Goal: Information Seeking & Learning: Learn about a topic

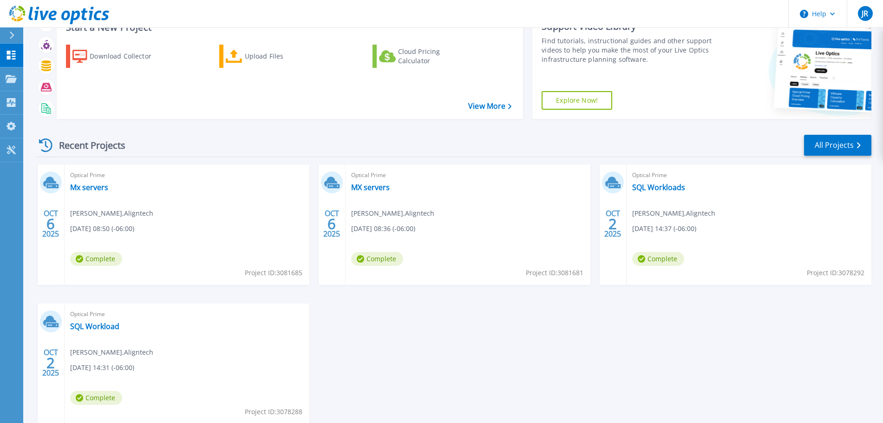
scroll to position [92, 0]
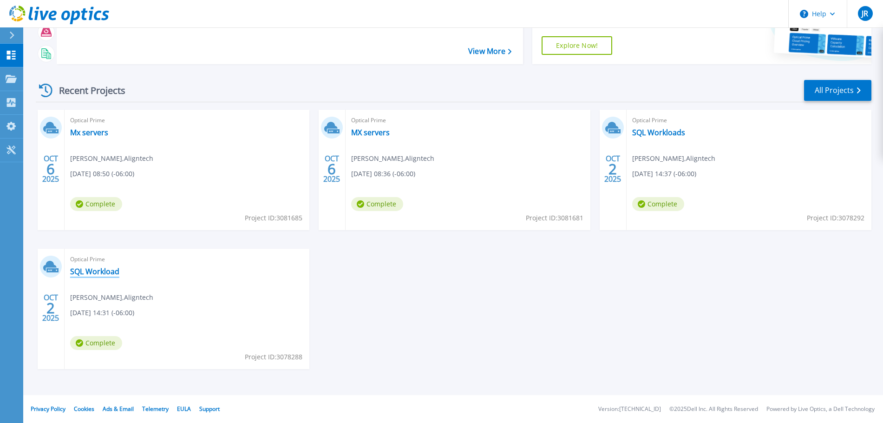
click at [83, 270] on link "SQL Workload" at bounding box center [94, 271] width 49 height 9
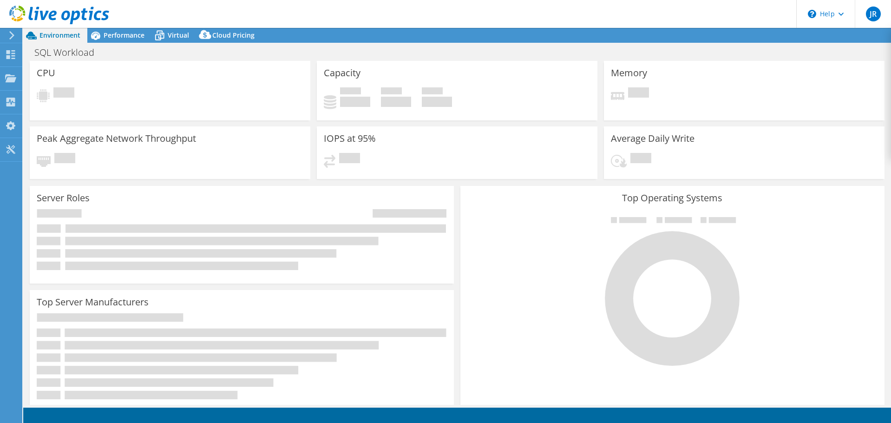
select select "USD"
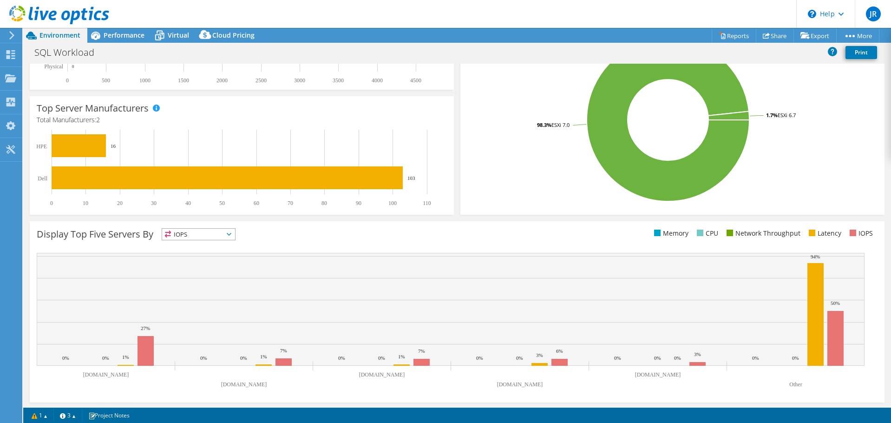
scroll to position [197, 0]
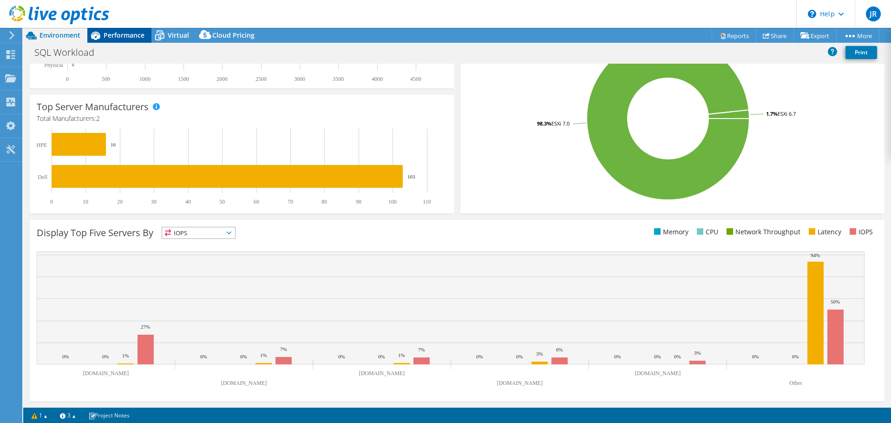
click at [108, 39] on div "Performance" at bounding box center [119, 35] width 64 height 15
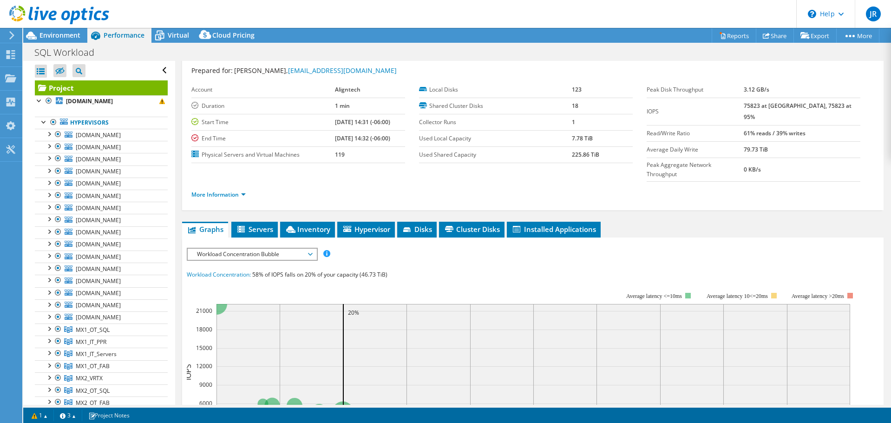
scroll to position [0, 0]
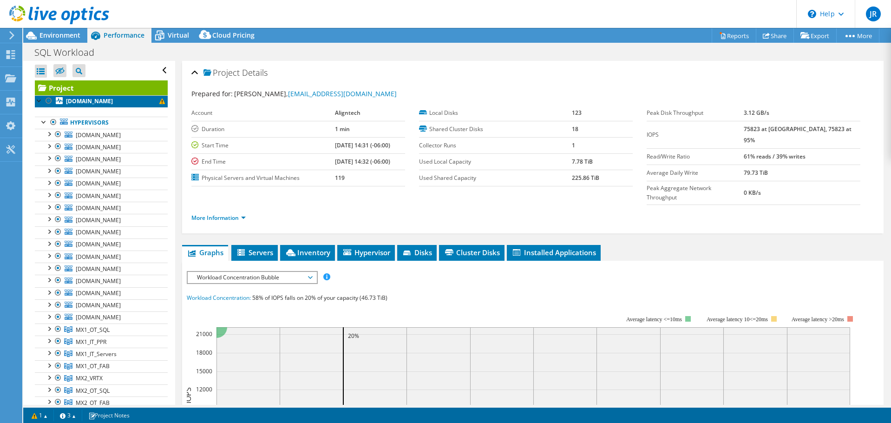
click at [99, 101] on b "[DOMAIN_NAME]" at bounding box center [89, 101] width 47 height 8
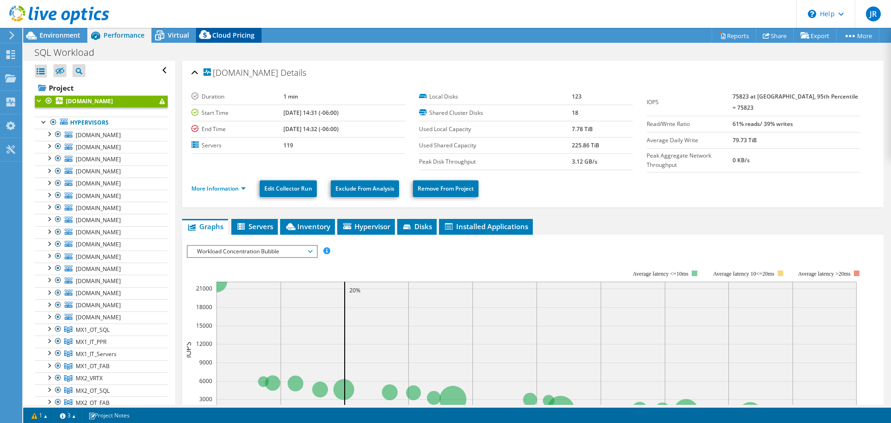
click at [235, 37] on span "Cloud Pricing" at bounding box center [233, 35] width 42 height 9
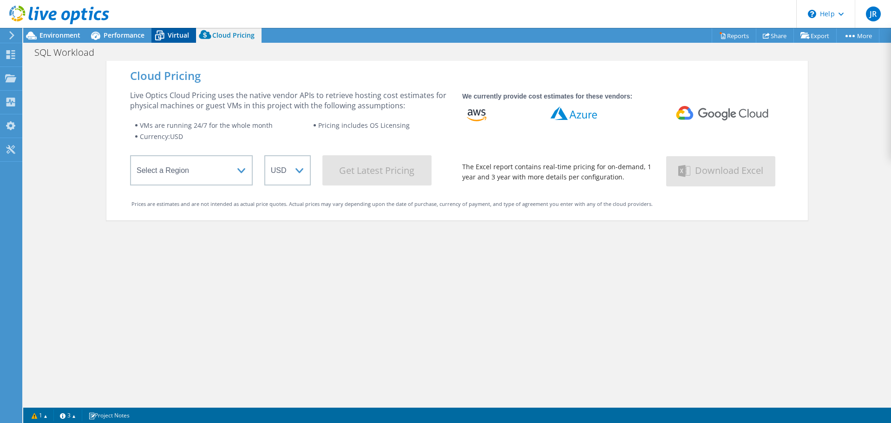
click at [178, 34] on span "Virtual" at bounding box center [178, 35] width 21 height 9
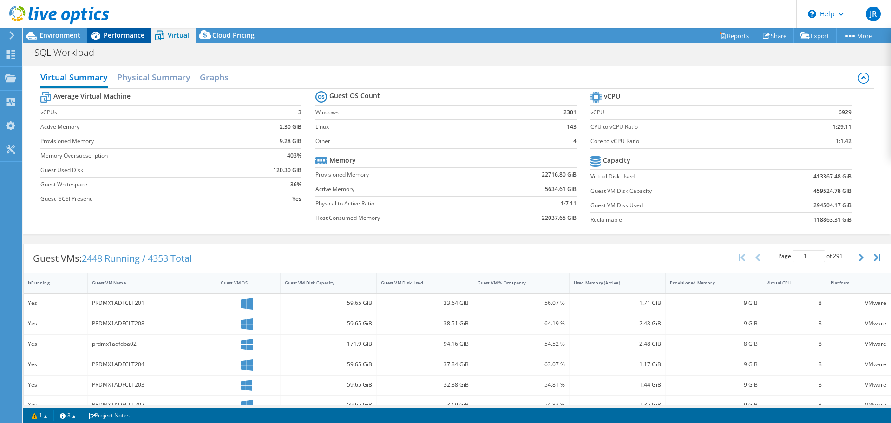
click at [128, 35] on span "Performance" at bounding box center [124, 35] width 41 height 9
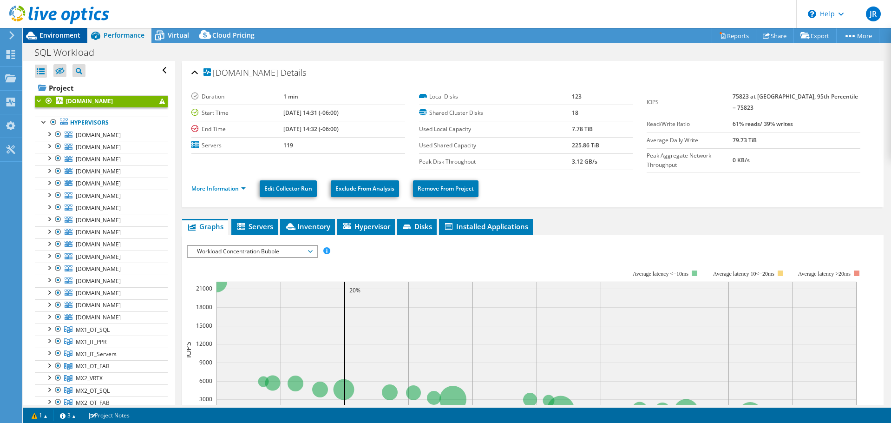
click at [55, 35] on span "Environment" at bounding box center [59, 35] width 41 height 9
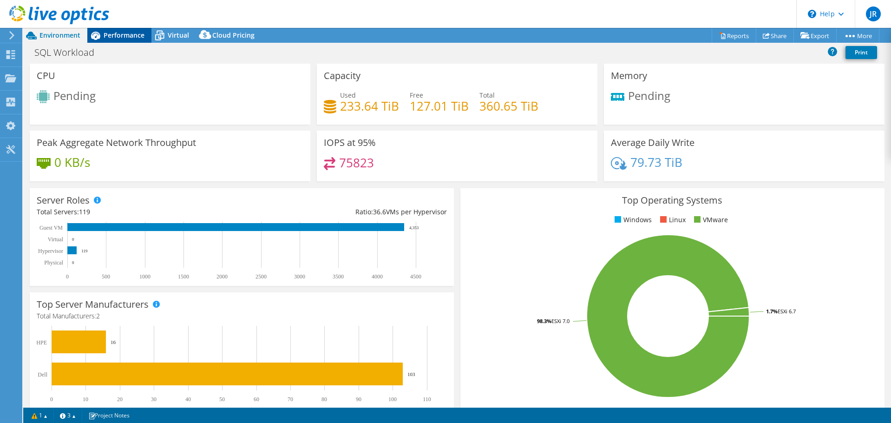
click at [117, 35] on span "Performance" at bounding box center [124, 35] width 41 height 9
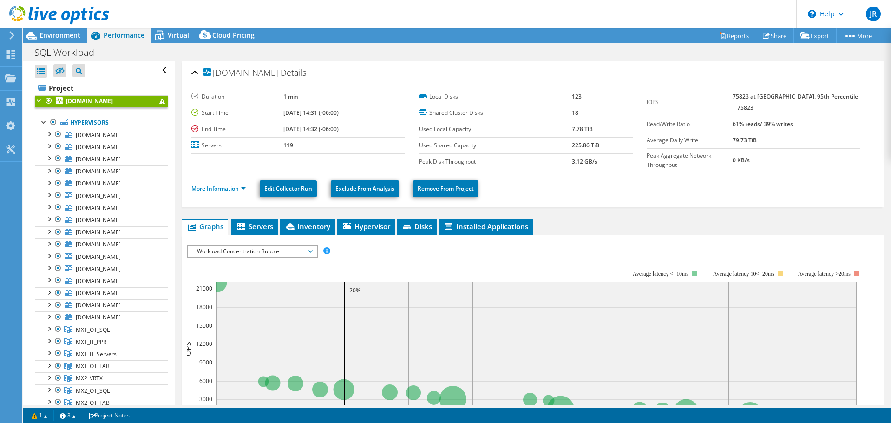
click at [40, 102] on div at bounding box center [39, 99] width 9 height 9
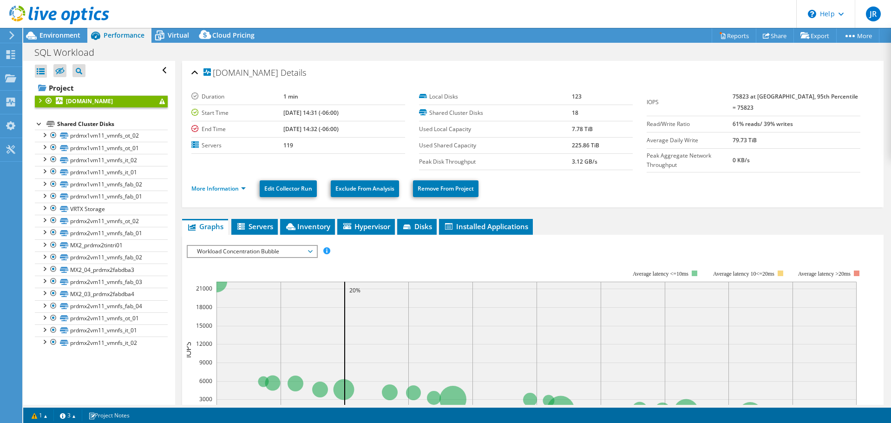
click at [40, 102] on div at bounding box center [39, 99] width 9 height 9
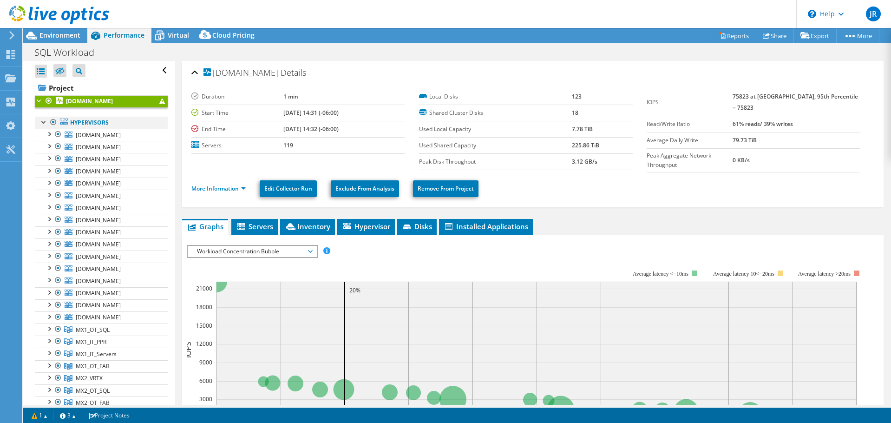
click at [44, 120] on div at bounding box center [43, 121] width 9 height 9
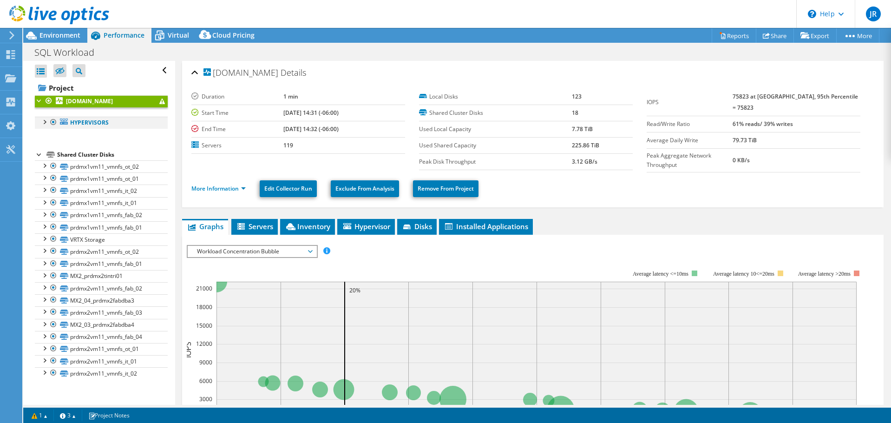
click at [44, 120] on div at bounding box center [43, 121] width 9 height 9
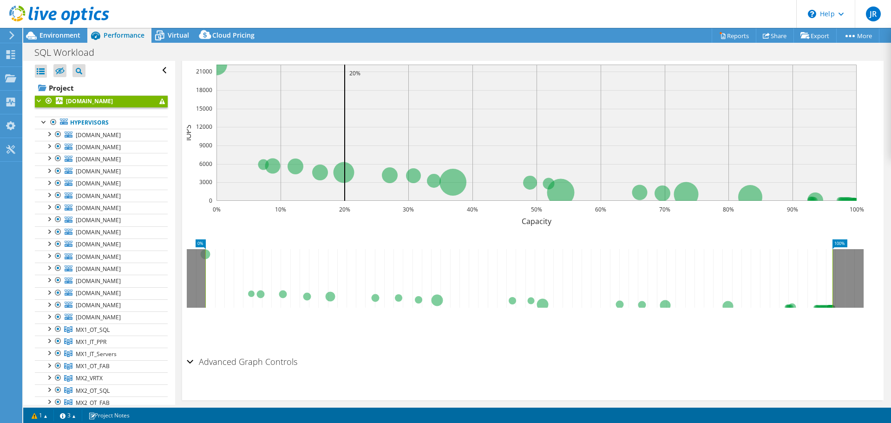
scroll to position [226, 0]
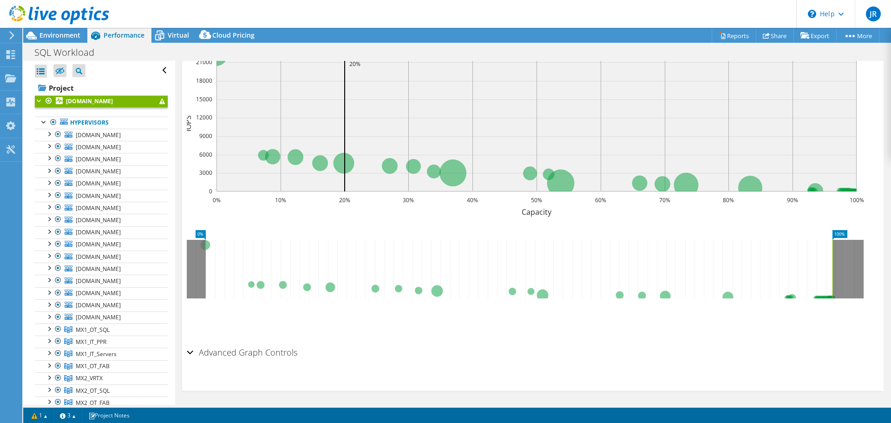
click at [193, 350] on h2 "Advanced Graph Controls" at bounding box center [242, 352] width 111 height 19
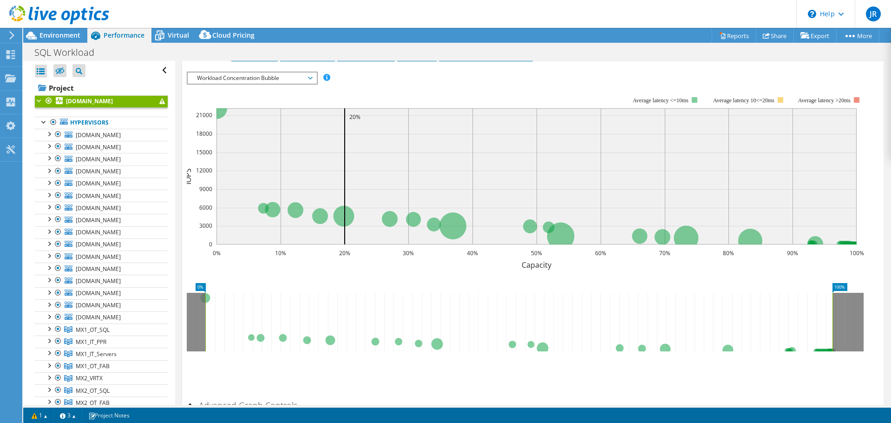
scroll to position [171, 0]
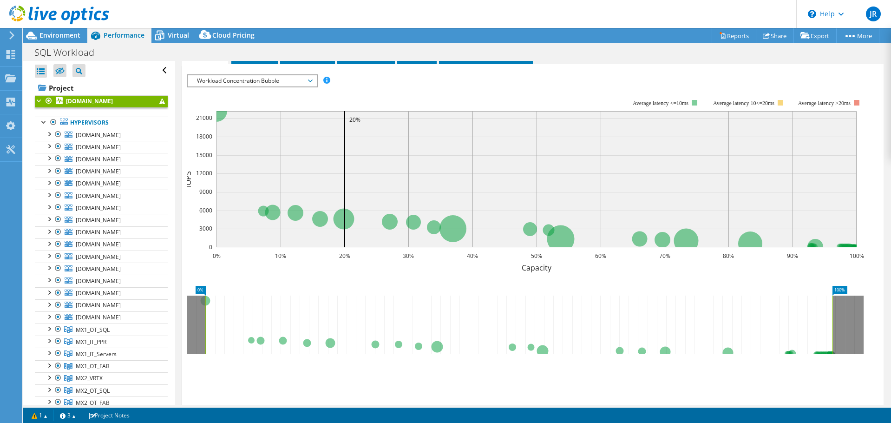
click at [39, 99] on div at bounding box center [39, 99] width 9 height 9
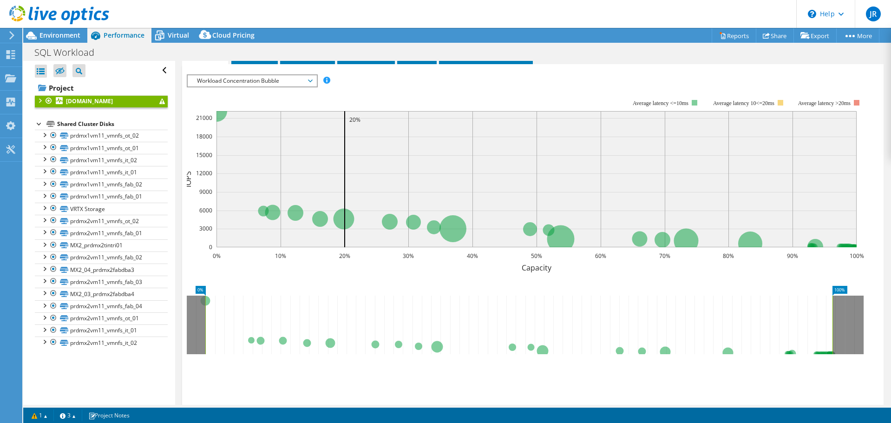
click at [67, 123] on div "Shared Cluster Disks" at bounding box center [112, 123] width 111 height 11
click at [37, 125] on div at bounding box center [39, 122] width 9 height 9
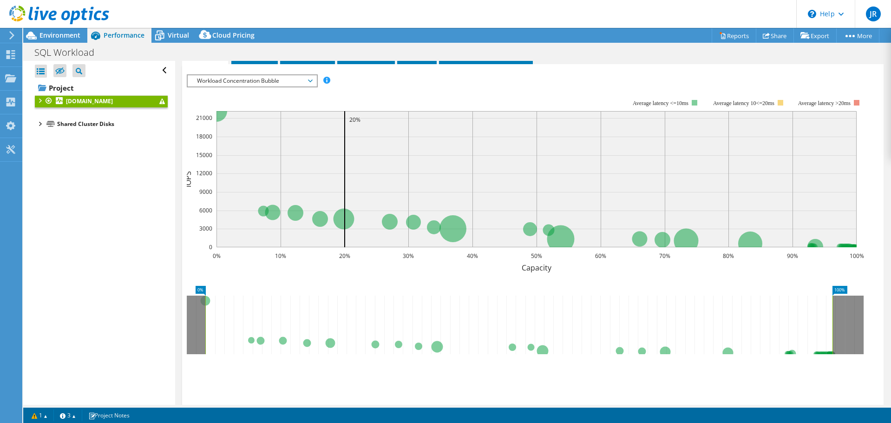
click at [37, 125] on div at bounding box center [39, 122] width 9 height 9
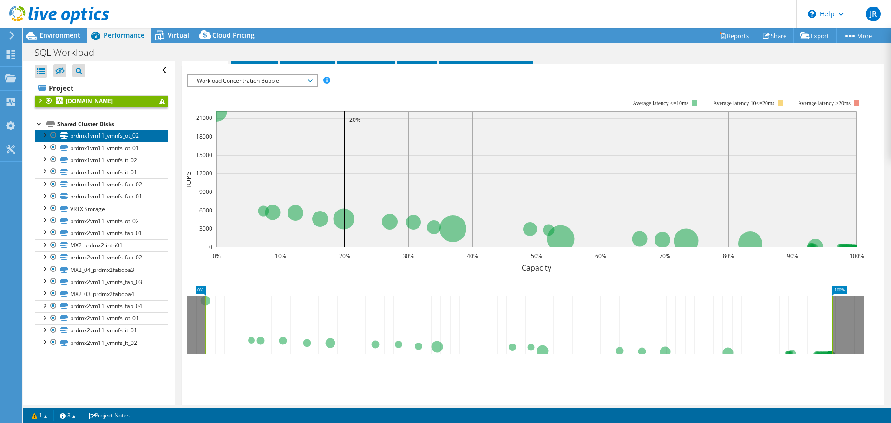
click at [79, 137] on link "prdmx1vm11_vmnfs_ot_02" at bounding box center [101, 136] width 133 height 12
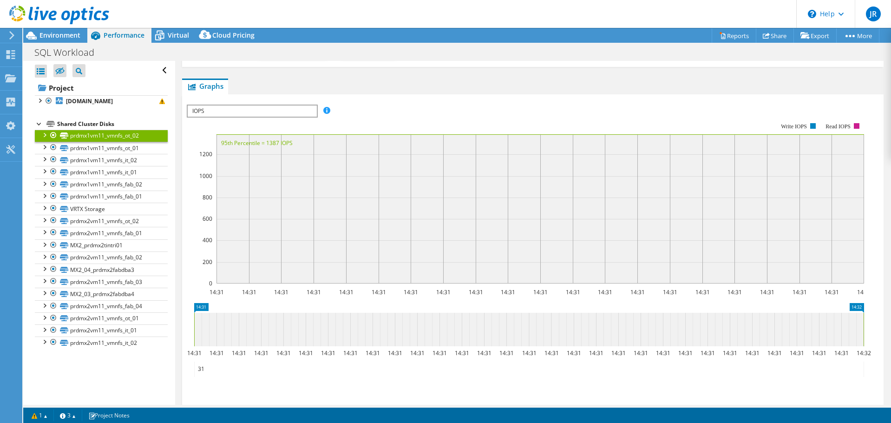
scroll to position [203, 0]
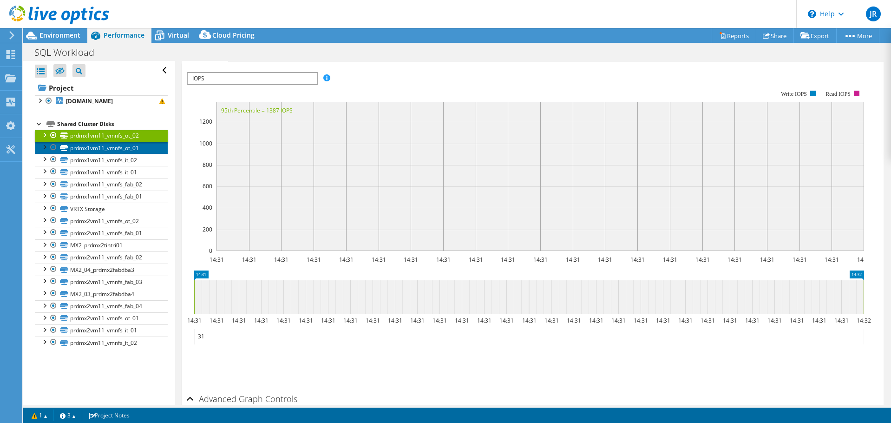
click at [86, 151] on link "prdmx1vm11_vmnfs_ot_01" at bounding box center [101, 148] width 133 height 12
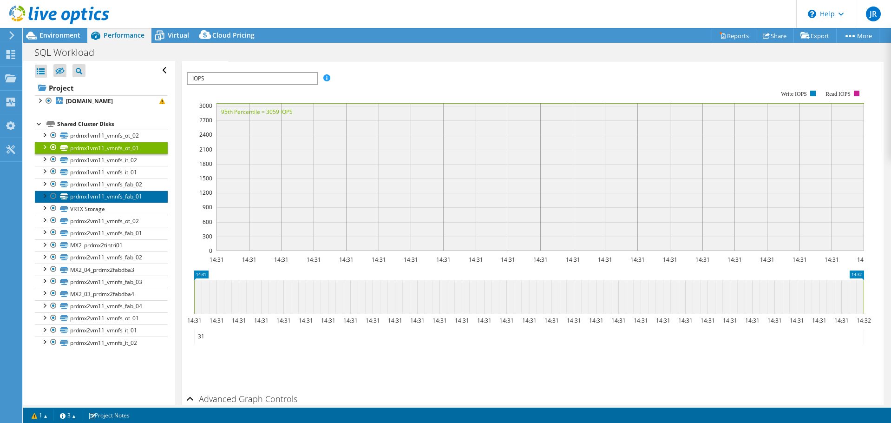
click at [115, 201] on link "prdmx1vm11_vmnfs_fab_01" at bounding box center [101, 197] width 133 height 12
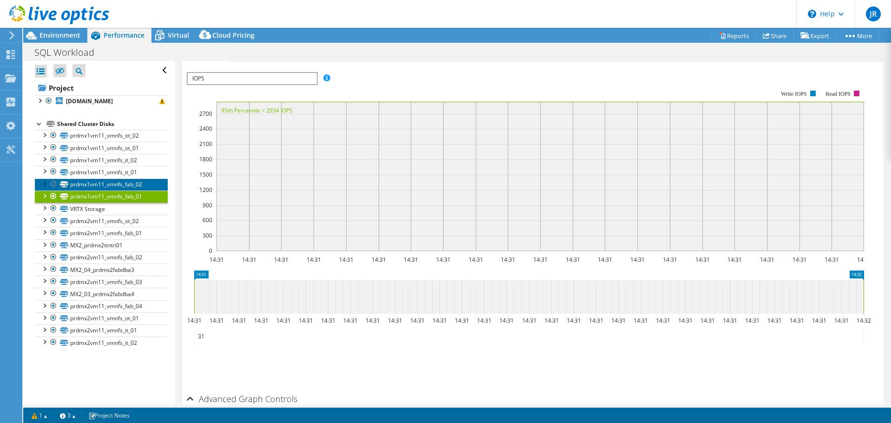
click at [99, 186] on link "prdmx1vm11_vmnfs_fab_02" at bounding box center [101, 184] width 133 height 12
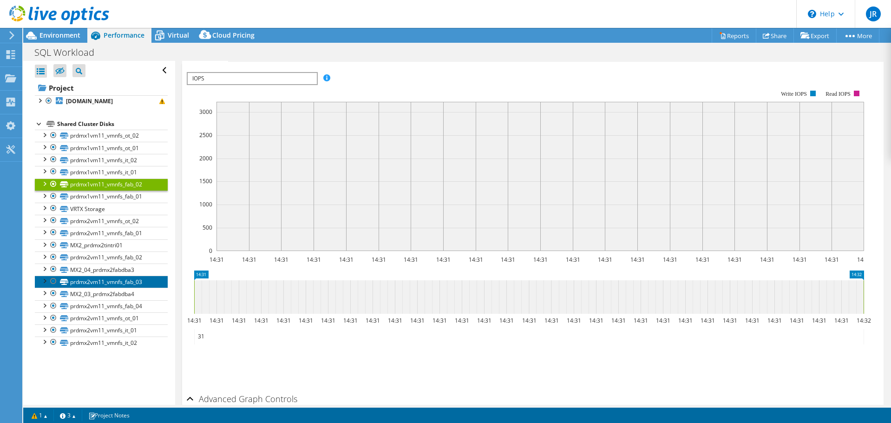
click at [105, 285] on link "prdmx2vm11_vmnfs_fab_03" at bounding box center [101, 282] width 133 height 12
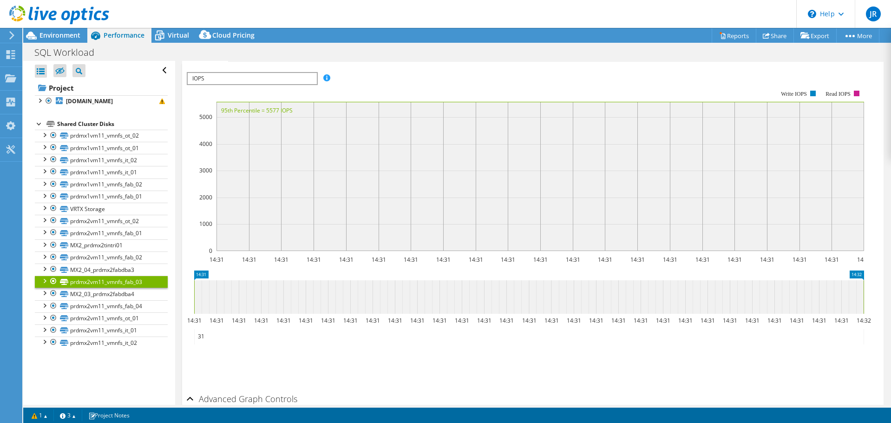
click at [40, 124] on div at bounding box center [39, 122] width 9 height 9
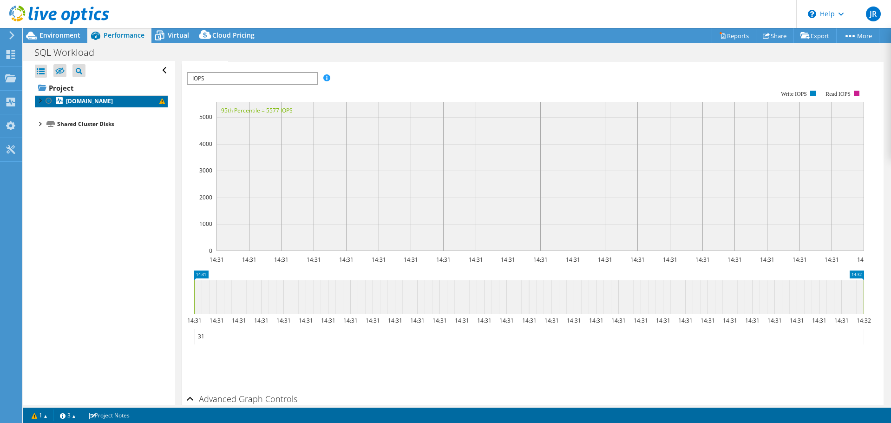
click at [73, 98] on b "[DOMAIN_NAME]" at bounding box center [89, 101] width 47 height 8
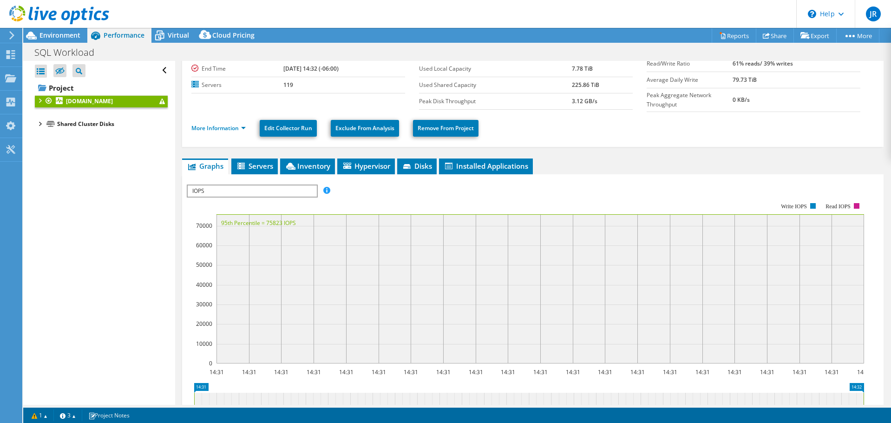
scroll to position [31, 0]
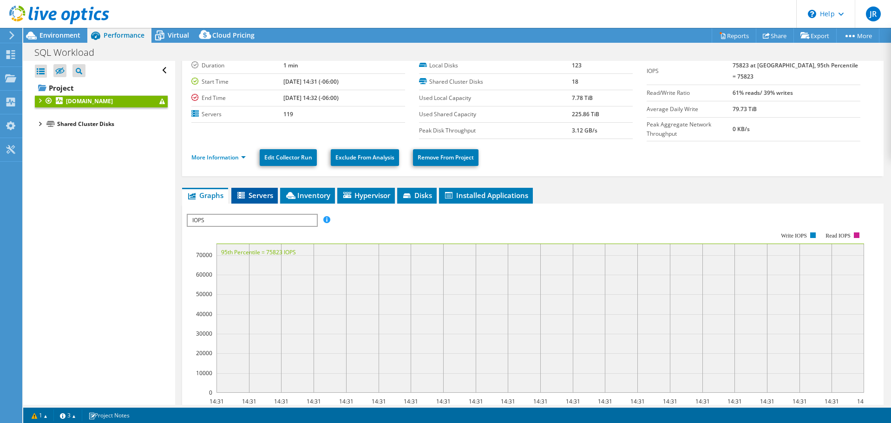
click at [252, 197] on span "Servers" at bounding box center [254, 195] width 37 height 9
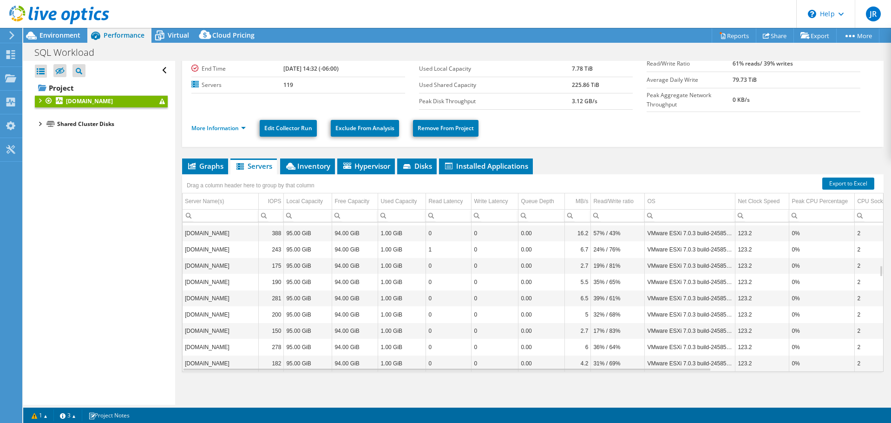
scroll to position [558, 0]
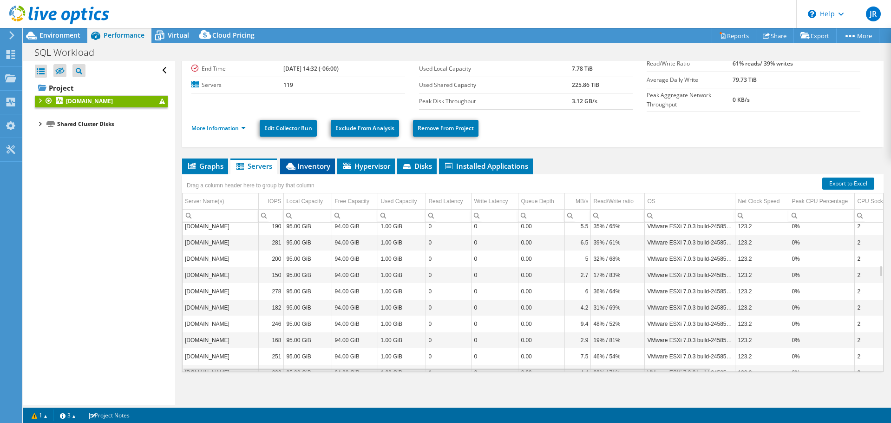
click at [313, 165] on span "Inventory" at bounding box center [308, 165] width 46 height 9
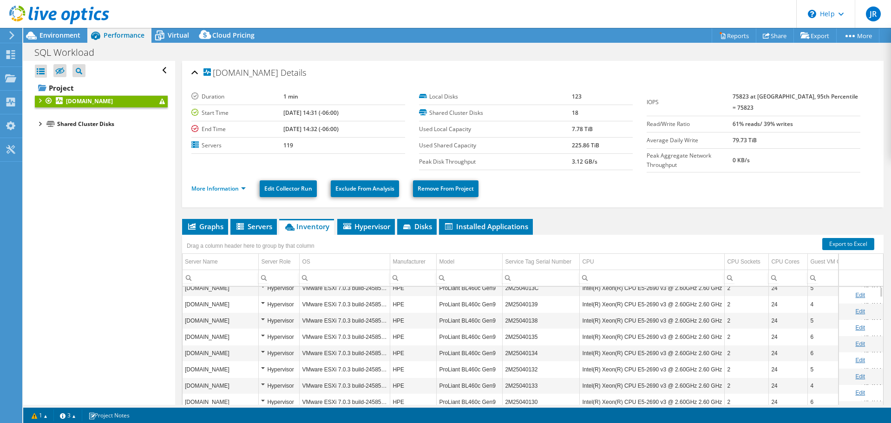
scroll to position [0, 0]
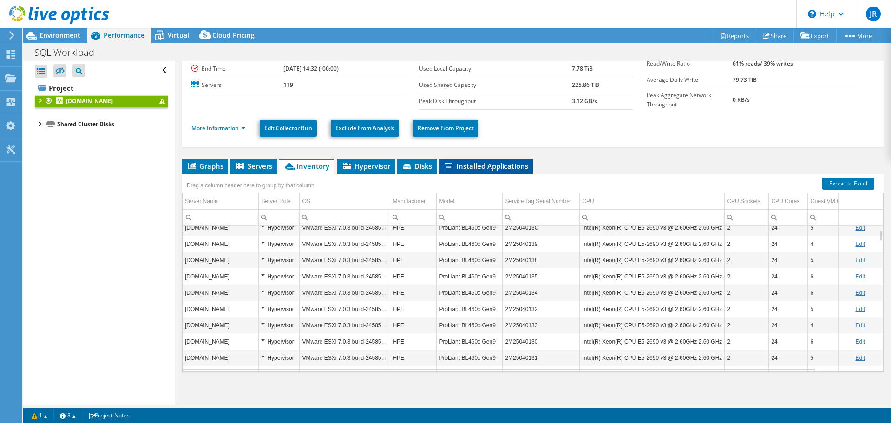
click at [477, 158] on li "Installed Applications" at bounding box center [486, 166] width 94 height 16
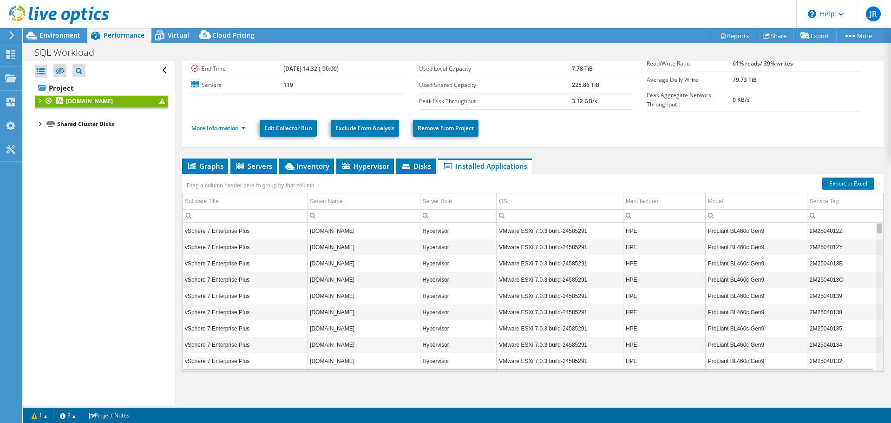
drag, startPoint x: 873, startPoint y: 229, endPoint x: 841, endPoint y: 194, distance: 48.0
click at [841, 194] on body "JR End User [PERSON_NAME] [PERSON_NAME][EMAIL_ADDRESS][DOMAIN_NAME] Aligntech M…" at bounding box center [445, 211] width 891 height 423
click at [421, 167] on span "Disks" at bounding box center [416, 165] width 30 height 9
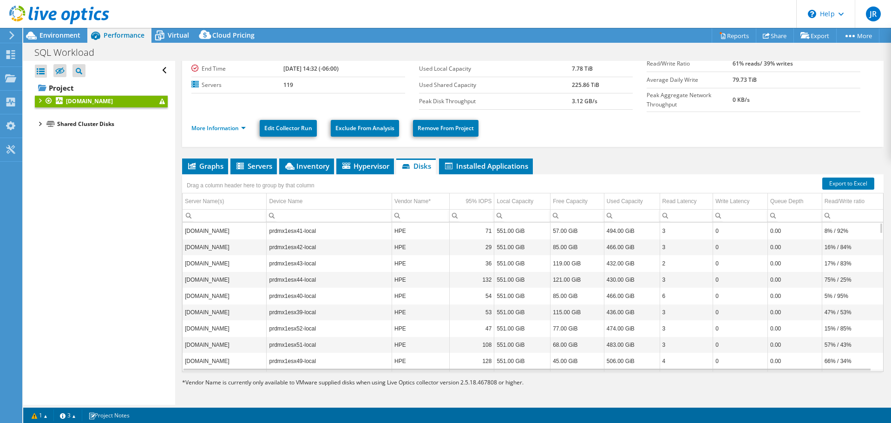
click at [84, 124] on div "Shared Cluster Disks" at bounding box center [112, 123] width 111 height 11
click at [50, 125] on icon at bounding box center [50, 124] width 8 height 6
click at [82, 126] on div "Shared Cluster Disks" at bounding box center [112, 123] width 111 height 11
click at [89, 102] on b "[DOMAIN_NAME]" at bounding box center [89, 101] width 47 height 8
click at [69, 126] on div "Shared Cluster Disks" at bounding box center [112, 123] width 111 height 11
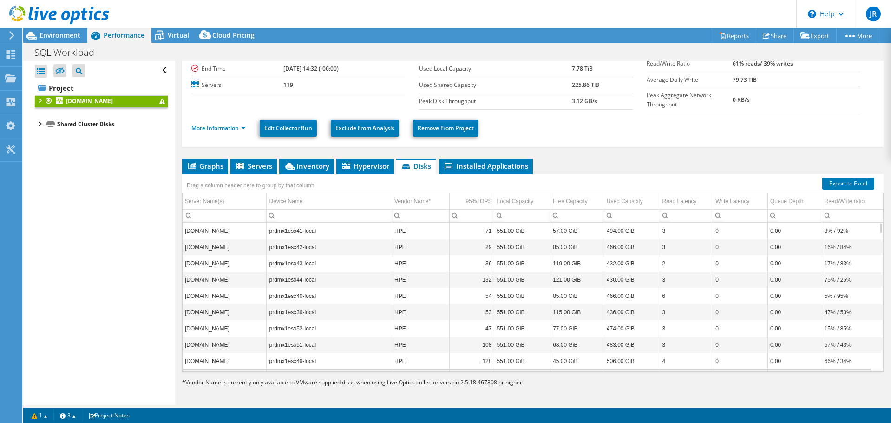
click at [45, 125] on li "Shared Cluster Disks prdmx1vm11_vmnfs_ot_02 prdmx1vm11_vmnfs_ot_02 | [DOMAIN_NA…" at bounding box center [101, 123] width 133 height 11
click at [34, 125] on div "Open All Close All Hide Excluded Nodes Project Tree Filter" at bounding box center [98, 233] width 151 height 344
click at [38, 125] on div at bounding box center [39, 122] width 9 height 9
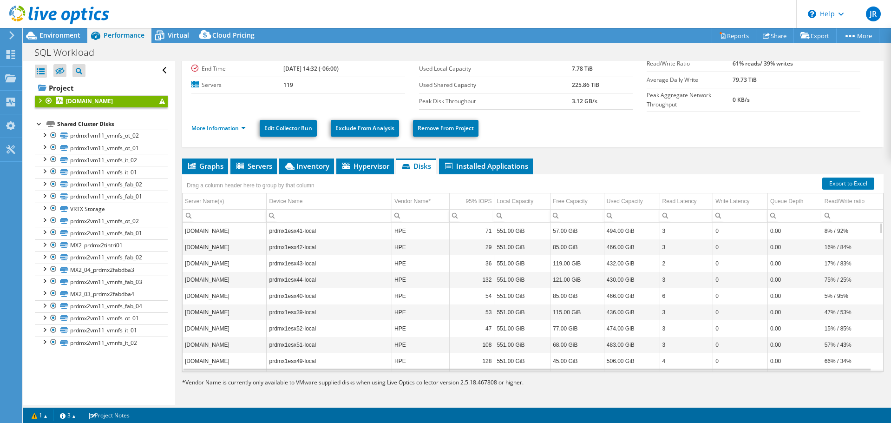
click at [39, 101] on div at bounding box center [39, 99] width 9 height 9
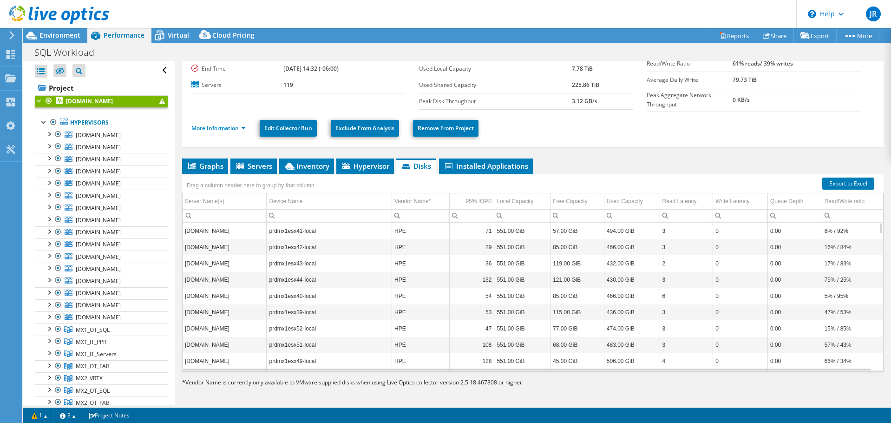
click at [38, 106] on link "[DOMAIN_NAME]" at bounding box center [101, 101] width 133 height 12
click at [92, 137] on span "[DOMAIN_NAME]" at bounding box center [98, 135] width 45 height 8
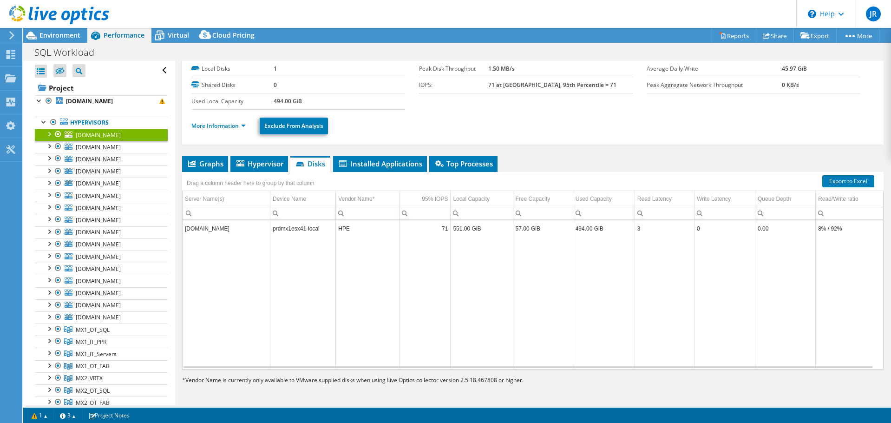
scroll to position [44, 0]
click at [204, 164] on span "Graphs" at bounding box center [205, 163] width 37 height 9
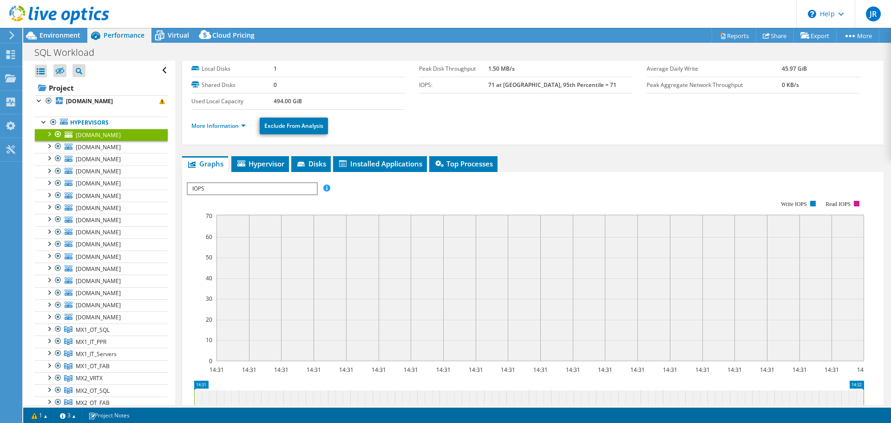
scroll to position [60, 0]
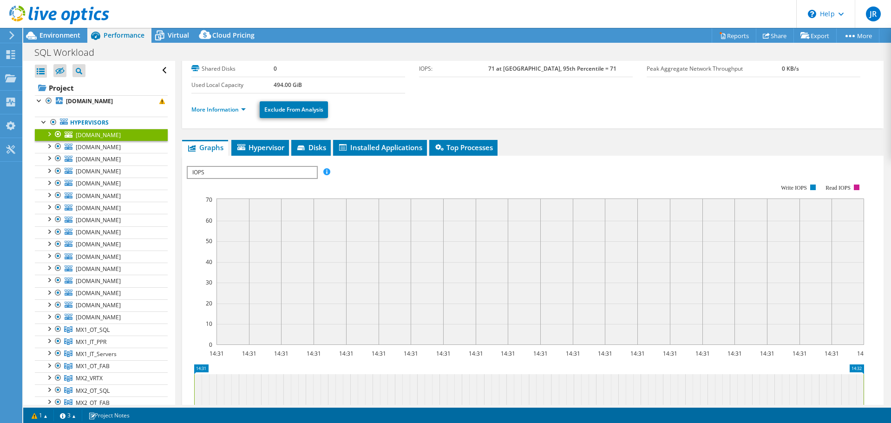
click at [295, 175] on span "IOPS" at bounding box center [252, 172] width 129 height 11
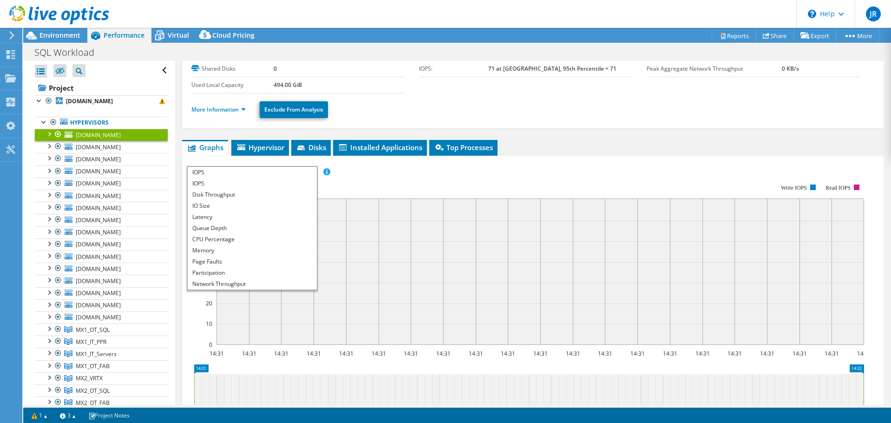
click at [295, 175] on span "IOPS" at bounding box center [252, 172] width 129 height 11
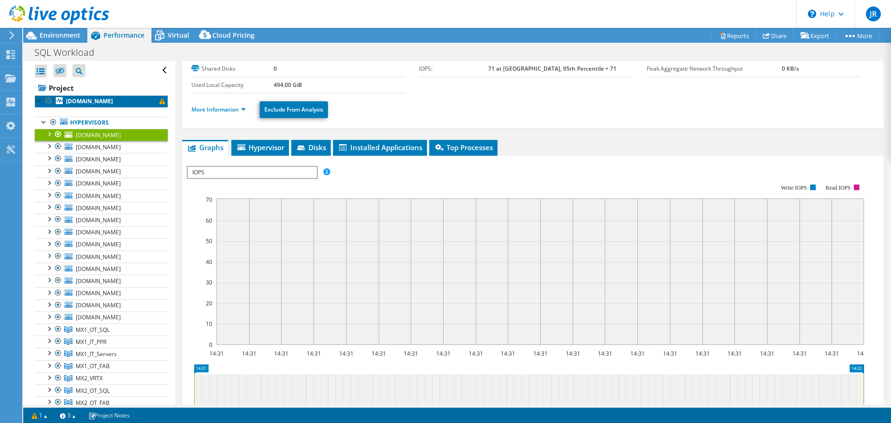
click at [85, 99] on b "[DOMAIN_NAME]" at bounding box center [89, 101] width 47 height 8
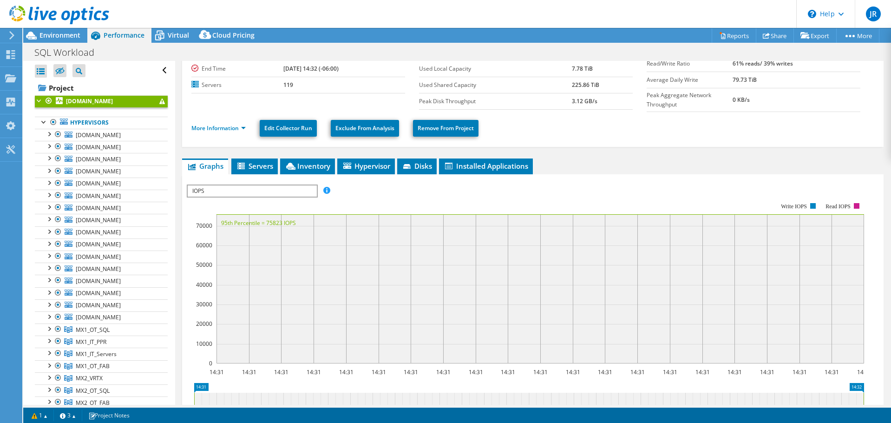
click at [267, 191] on span "IOPS" at bounding box center [252, 190] width 129 height 11
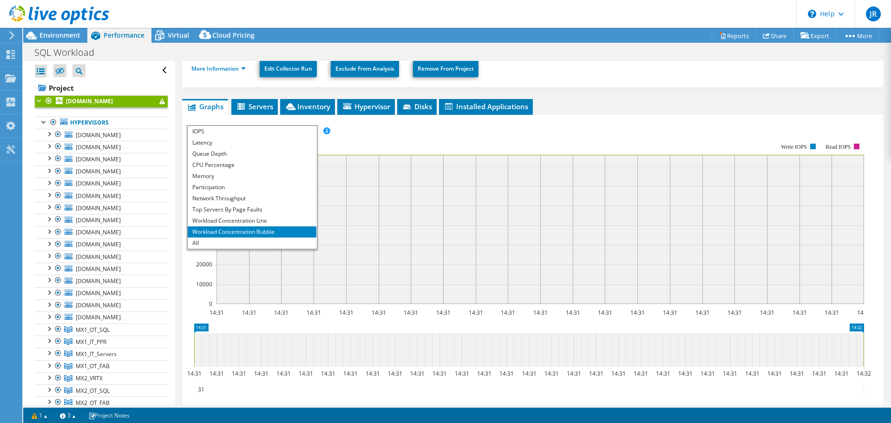
scroll to position [107, 0]
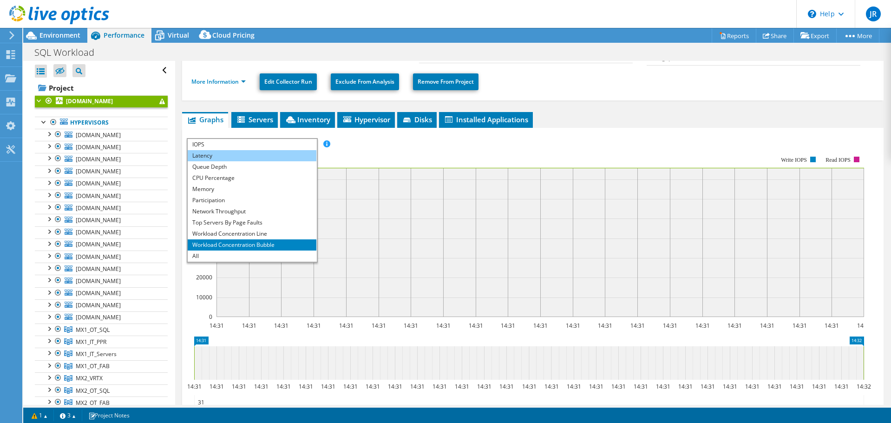
click at [230, 156] on li "Latency" at bounding box center [252, 155] width 129 height 11
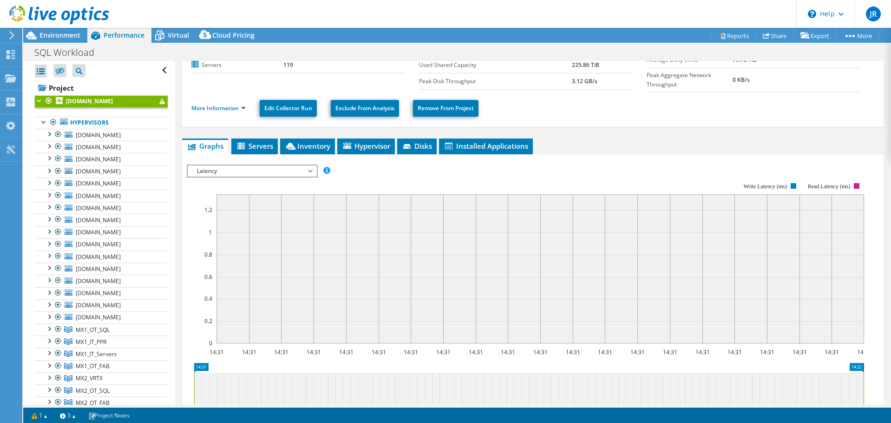
scroll to position [60, 0]
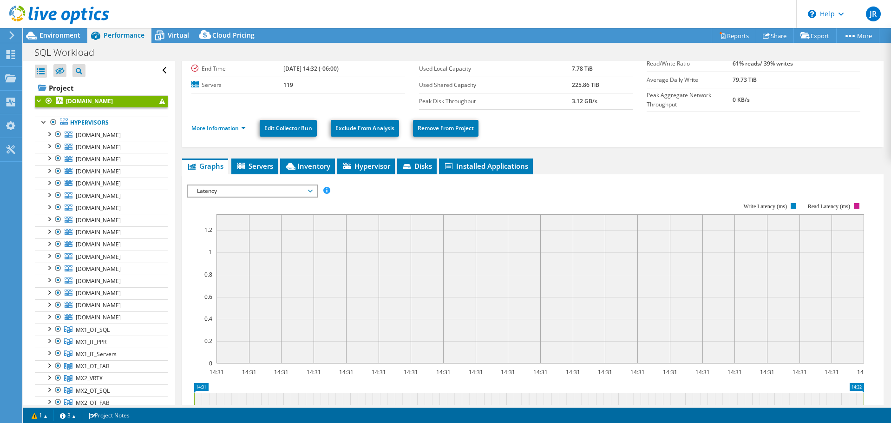
click at [444, 286] on rect at bounding box center [541, 288] width 648 height 149
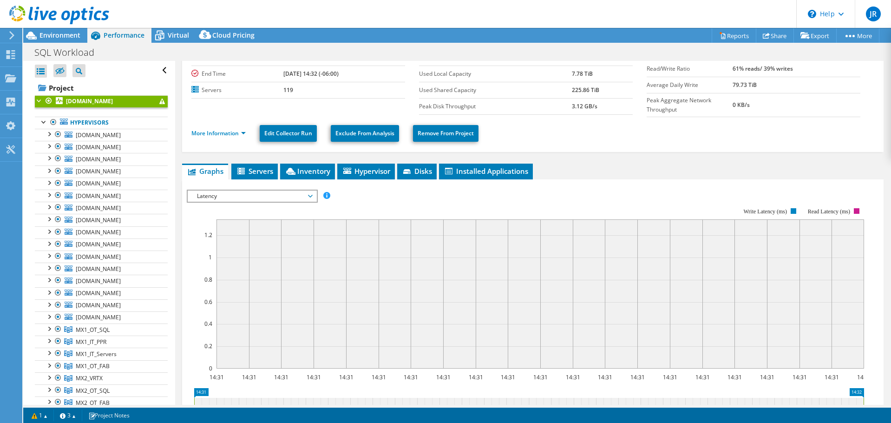
scroll to position [24, 0]
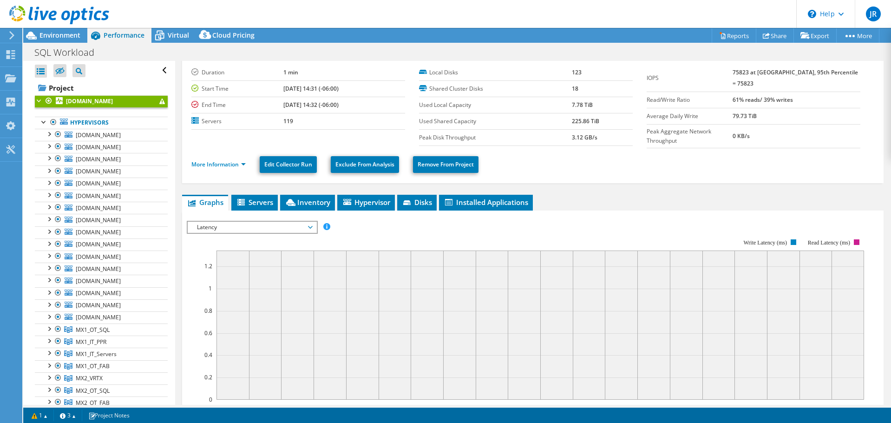
click at [313, 227] on span "Latency" at bounding box center [252, 227] width 129 height 11
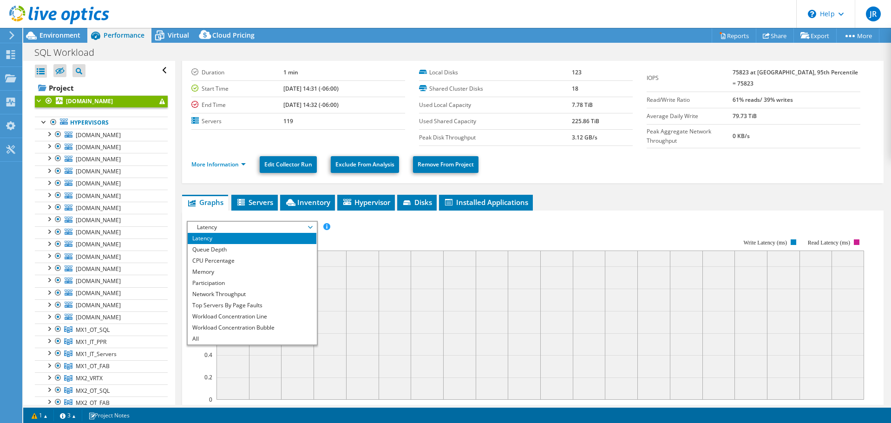
click at [375, 235] on rect at bounding box center [525, 319] width 677 height 186
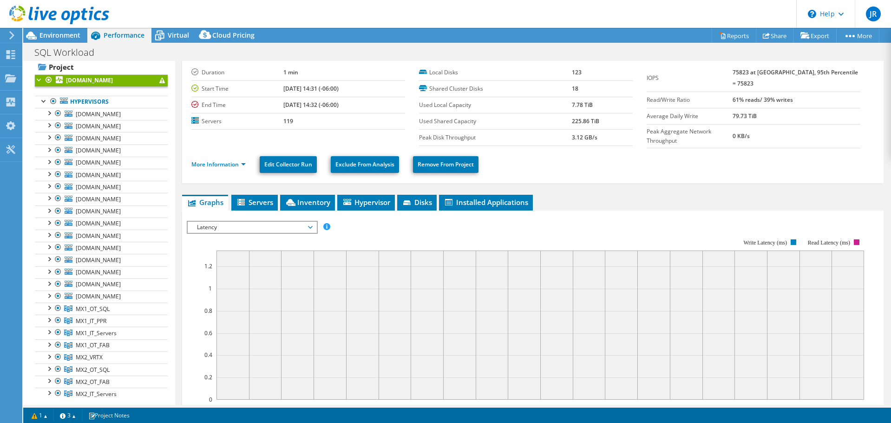
scroll to position [46, 0]
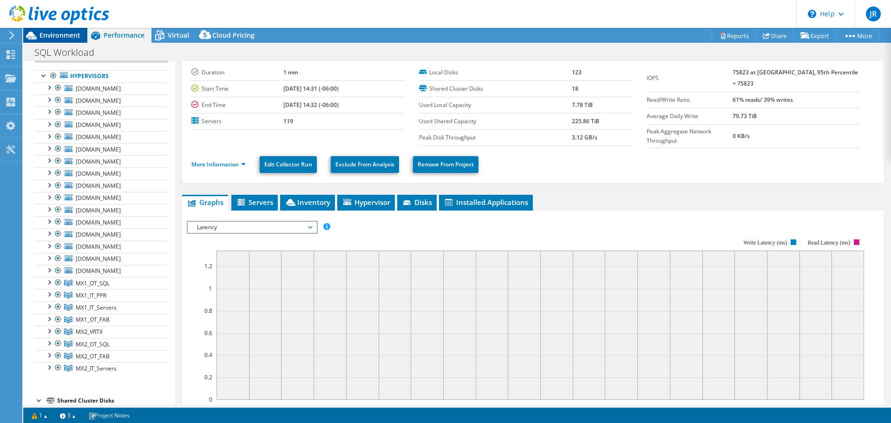
click at [62, 34] on span "Environment" at bounding box center [59, 35] width 41 height 9
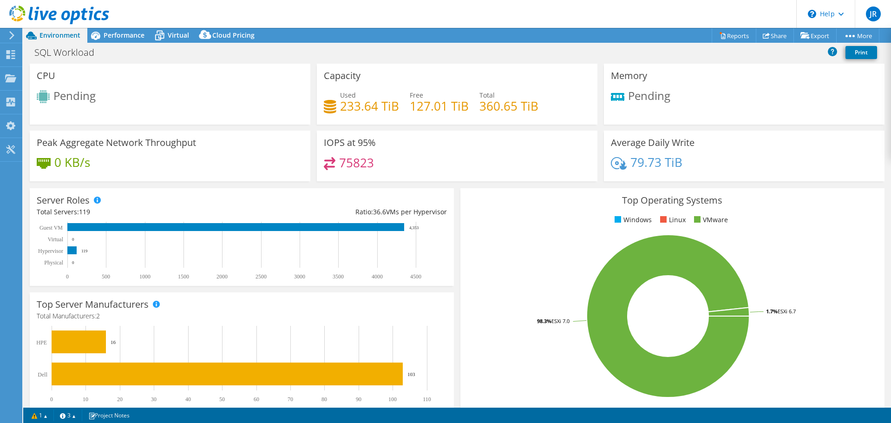
click at [639, 95] on span "Pending" at bounding box center [649, 95] width 42 height 15
click at [140, 145] on h3 "Peak Aggregate Network Throughput" at bounding box center [116, 143] width 159 height 10
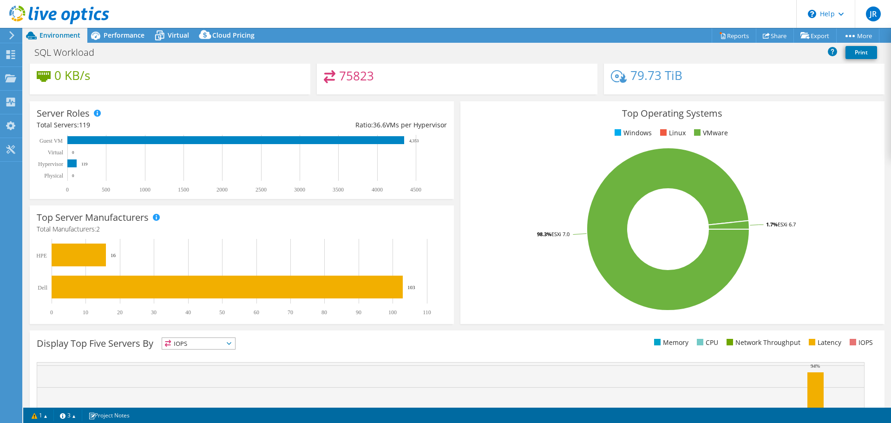
scroll to position [105, 0]
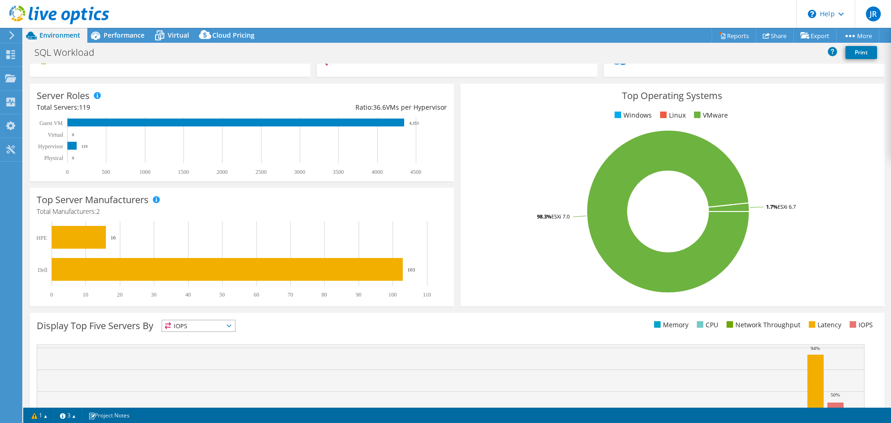
click at [612, 120] on li "Windows" at bounding box center [631, 115] width 39 height 10
click at [663, 116] on li "Linux" at bounding box center [672, 115] width 28 height 10
click at [694, 116] on span at bounding box center [697, 115] width 7 height 7
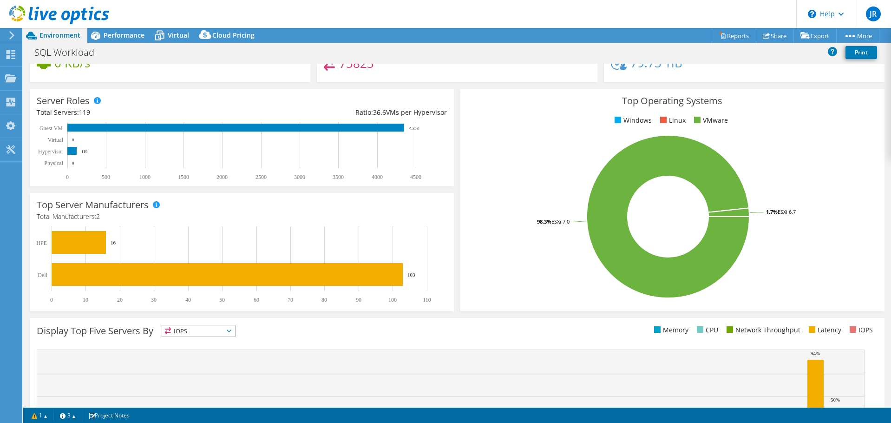
scroll to position [0, 0]
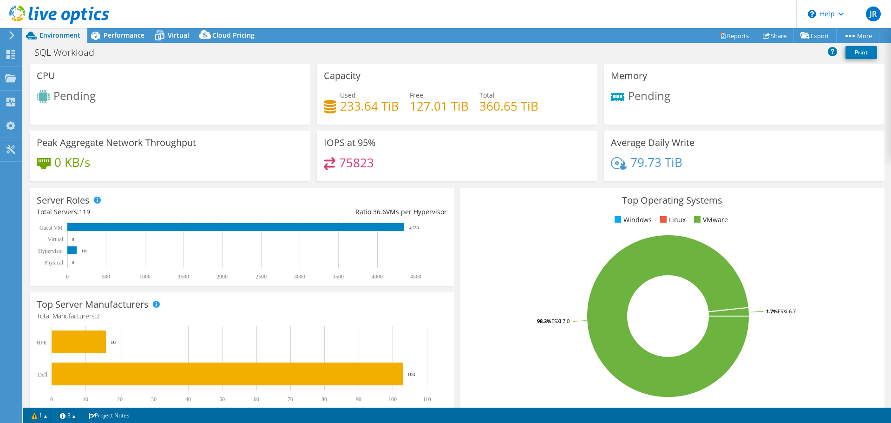
click at [66, 92] on span "Pending" at bounding box center [74, 95] width 42 height 15
click at [159, 96] on div "Pending" at bounding box center [170, 97] width 267 height 15
click at [697, 88] on div "Memory Pending" at bounding box center [744, 94] width 281 height 61
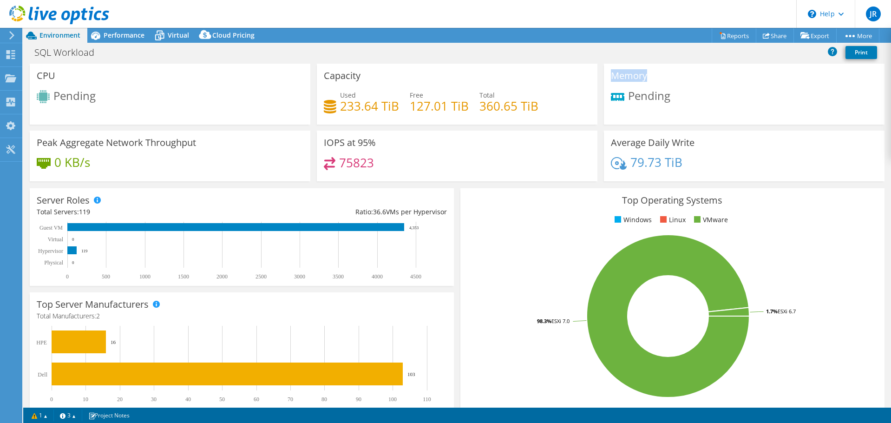
click at [697, 88] on div "Memory Pending" at bounding box center [744, 94] width 281 height 61
click at [716, 164] on div "79.73 TiB" at bounding box center [744, 167] width 267 height 20
click at [97, 99] on div "Pending" at bounding box center [170, 97] width 267 height 15
click at [78, 96] on span "Pending" at bounding box center [74, 95] width 42 height 15
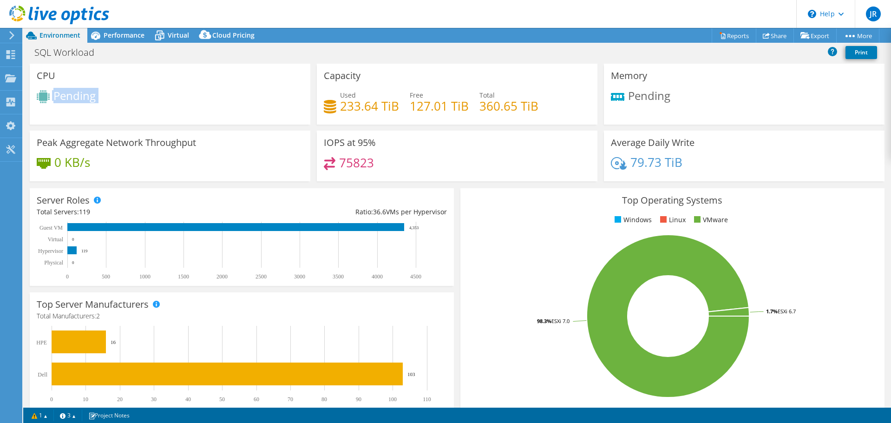
click at [78, 96] on span "Pending" at bounding box center [74, 95] width 42 height 15
click at [148, 103] on div "Pending" at bounding box center [170, 97] width 267 height 15
click at [180, 99] on div "Pending" at bounding box center [170, 97] width 267 height 15
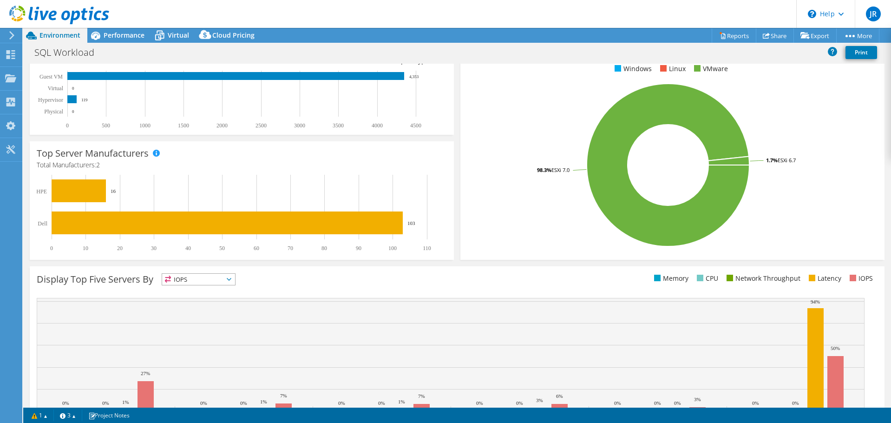
scroll to position [197, 0]
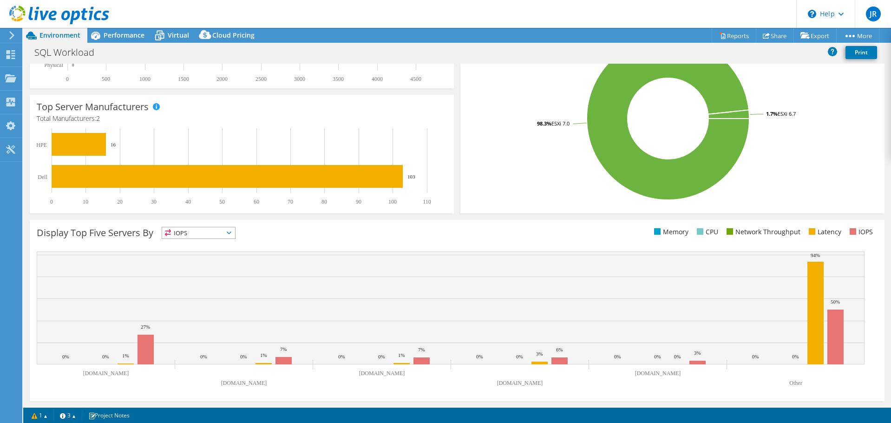
click at [233, 230] on span "IOPS" at bounding box center [198, 232] width 73 height 11
click at [210, 298] on li "Latency" at bounding box center [198, 296] width 73 height 13
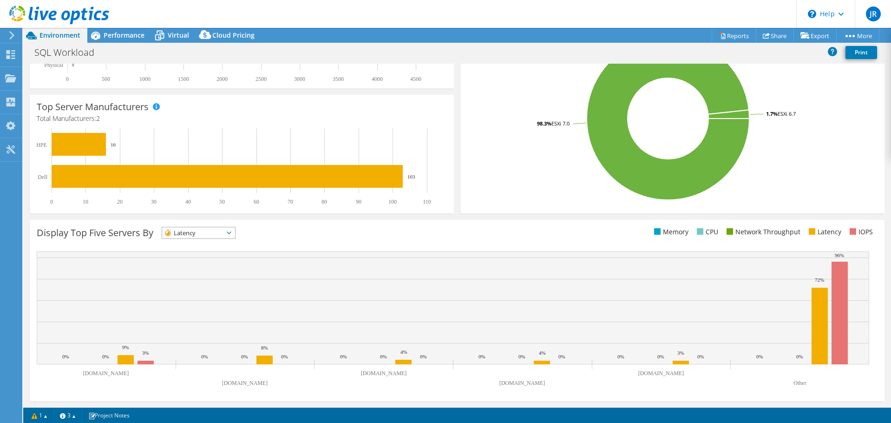
click at [235, 229] on span "Latency" at bounding box center [198, 232] width 73 height 11
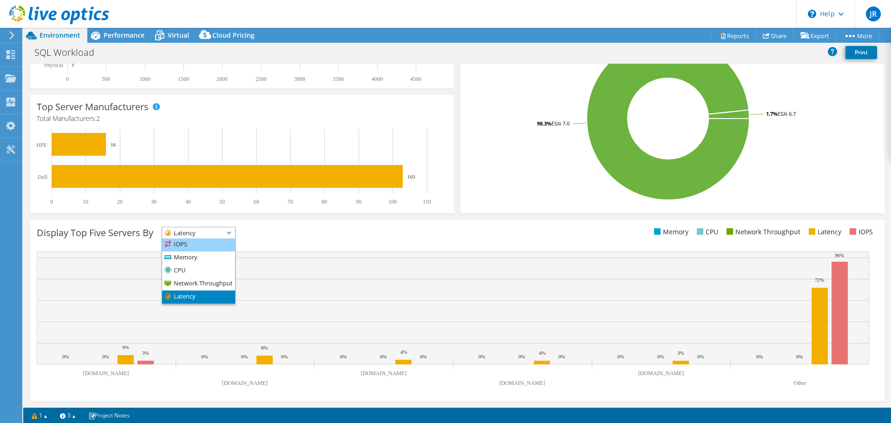
click at [214, 245] on li "IOPS" at bounding box center [198, 244] width 73 height 13
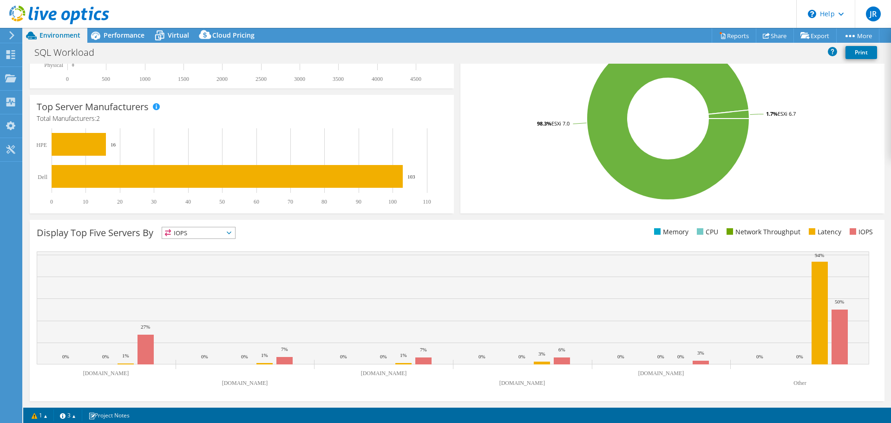
click at [231, 234] on icon at bounding box center [229, 232] width 5 height 3
click at [228, 256] on li "Memory" at bounding box center [198, 257] width 73 height 13
click at [235, 234] on span "Memory" at bounding box center [198, 232] width 73 height 11
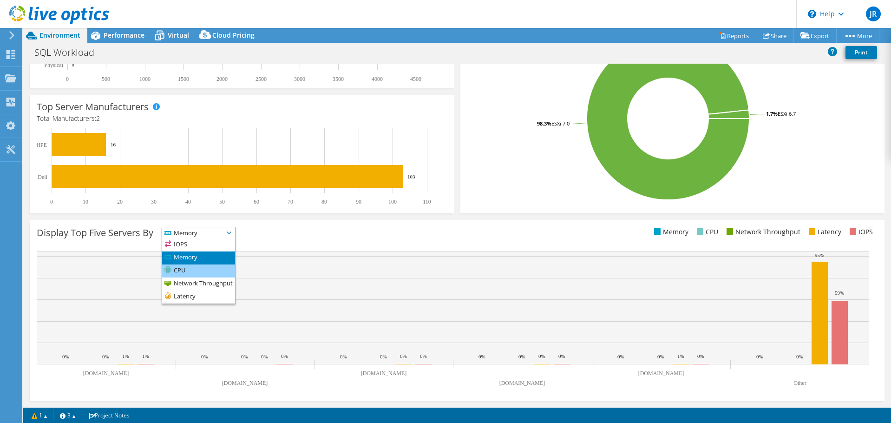
click at [224, 270] on li "CPU" at bounding box center [198, 270] width 73 height 13
click at [231, 234] on icon at bounding box center [229, 232] width 5 height 3
click at [222, 284] on li "Network Throughput" at bounding box center [198, 283] width 73 height 13
click at [251, 237] on span "Network Throughput" at bounding box center [209, 232] width 94 height 11
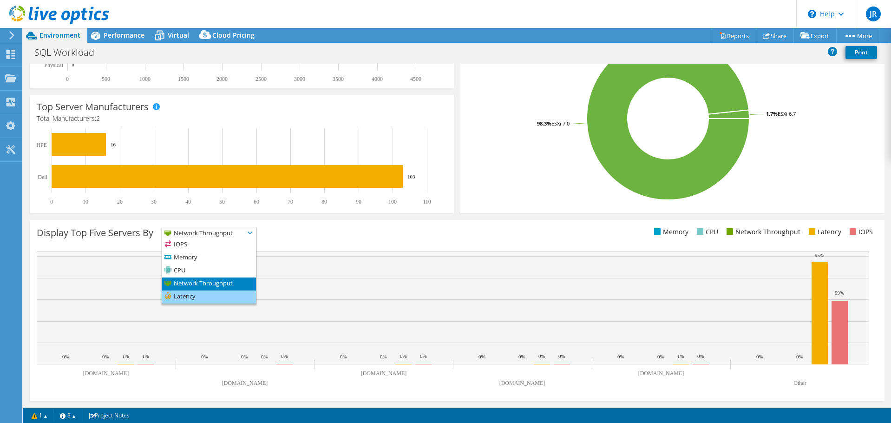
click at [217, 294] on li "Latency" at bounding box center [209, 296] width 94 height 13
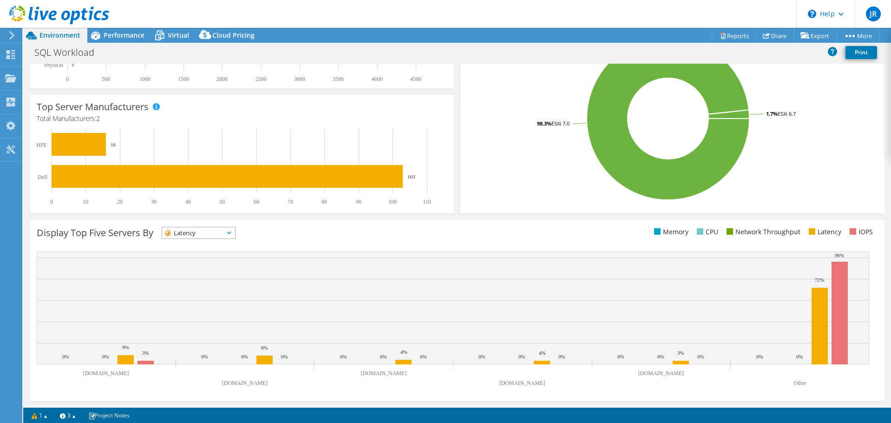
click at [231, 232] on icon at bounding box center [229, 232] width 5 height 3
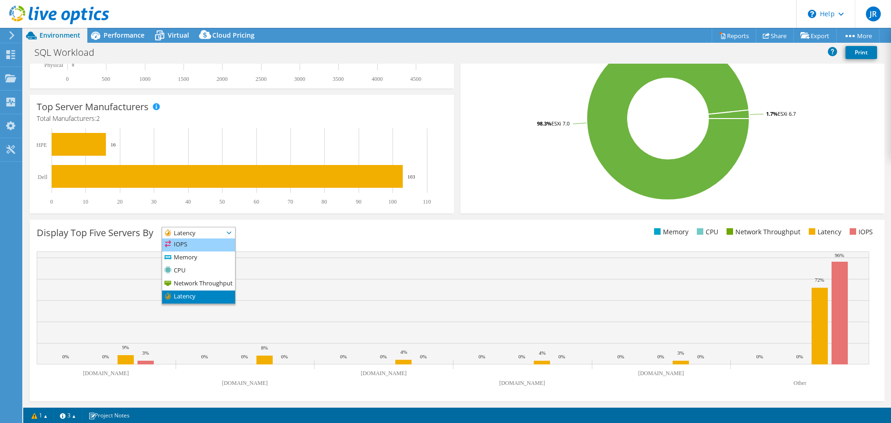
click at [208, 247] on li "IOPS" at bounding box center [198, 244] width 73 height 13
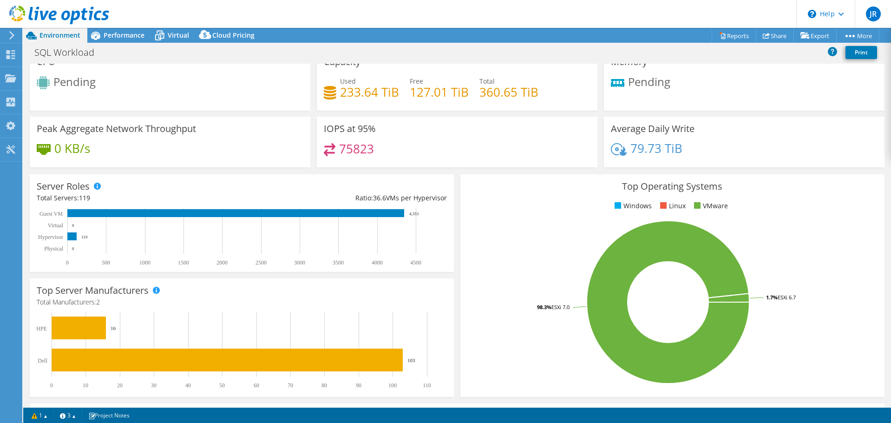
scroll to position [0, 0]
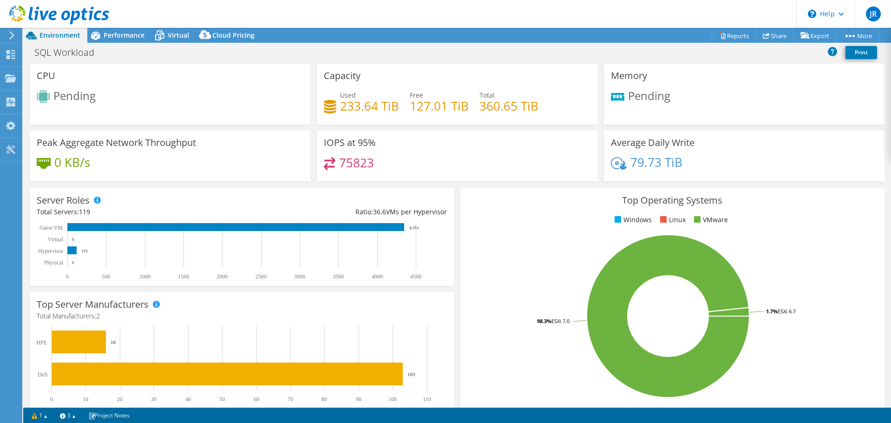
click at [80, 99] on span "Pending" at bounding box center [74, 95] width 42 height 15
click at [181, 101] on div "Pending" at bounding box center [170, 97] width 267 height 15
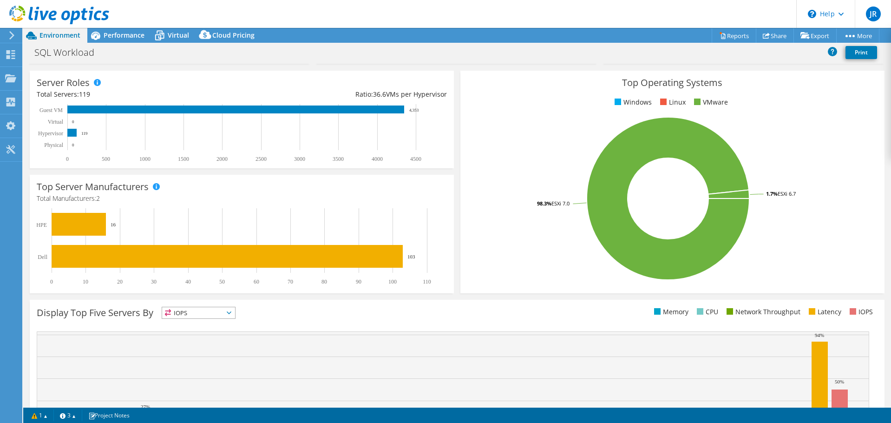
scroll to position [139, 0]
